Goal: Task Accomplishment & Management: Manage account settings

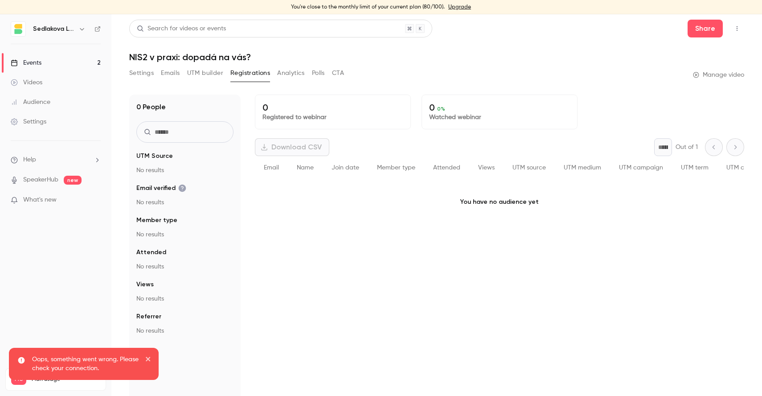
click at [51, 62] on link "Events 2" at bounding box center [55, 63] width 111 height 20
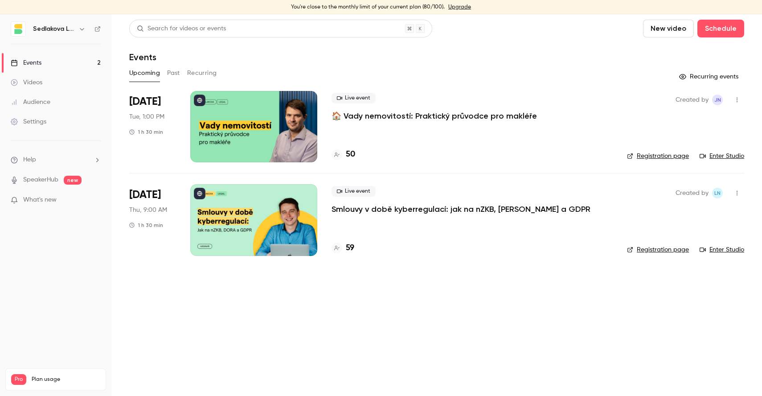
click at [441, 205] on p "Smlouvy v době kyberregulací: jak na nZKB, [PERSON_NAME] a GDPR" at bounding box center [460, 209] width 259 height 11
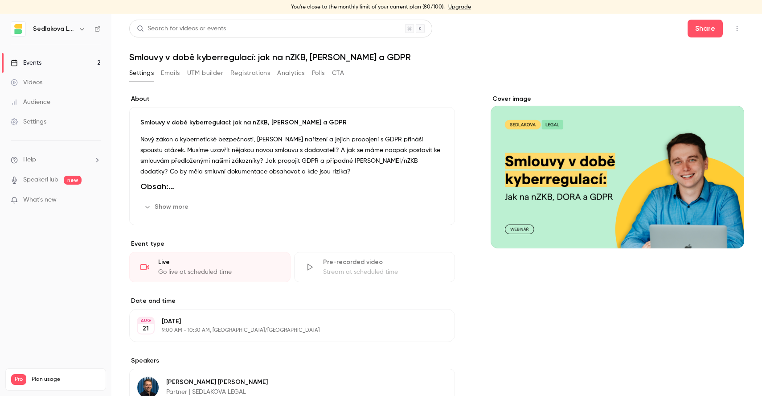
click at [256, 68] on button "Registrations" at bounding box center [250, 73] width 40 height 14
